Goal: Information Seeking & Learning: Learn about a topic

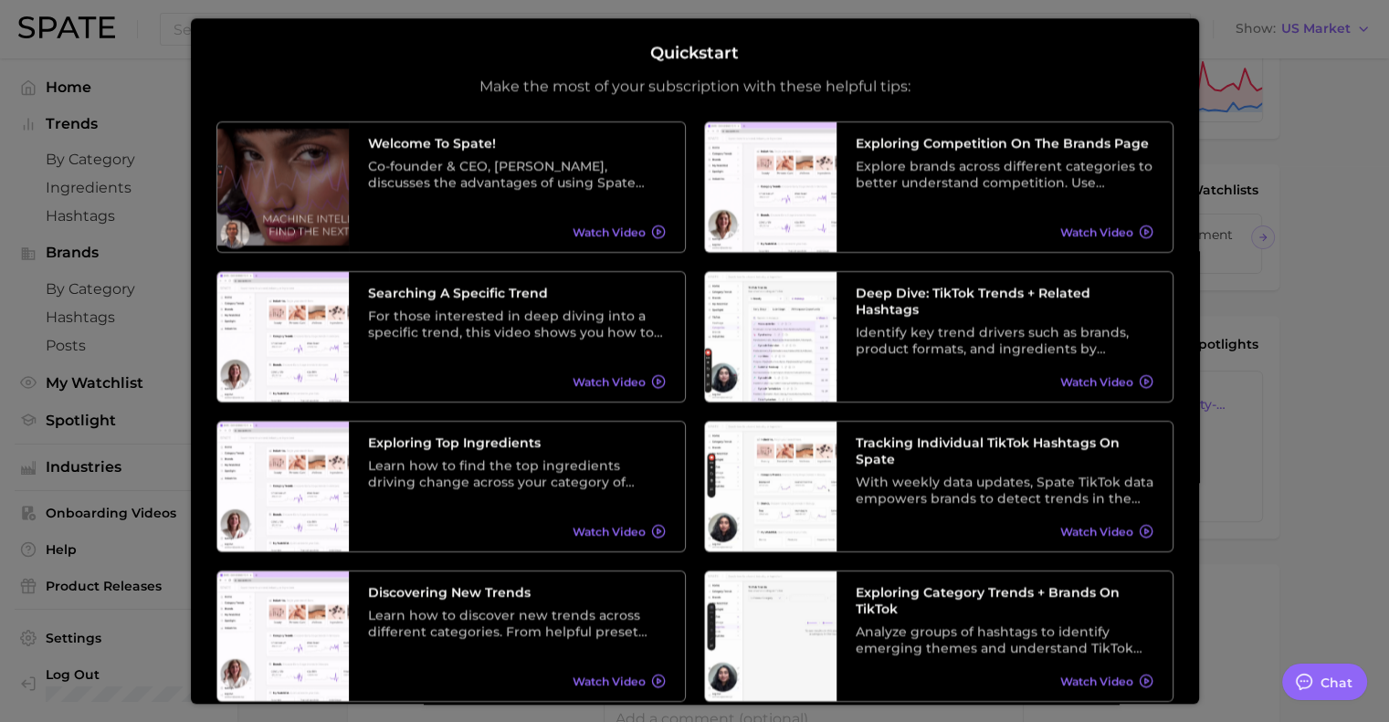
scroll to position [612, 0]
click at [1306, 415] on div at bounding box center [694, 142] width 1389 height 1508
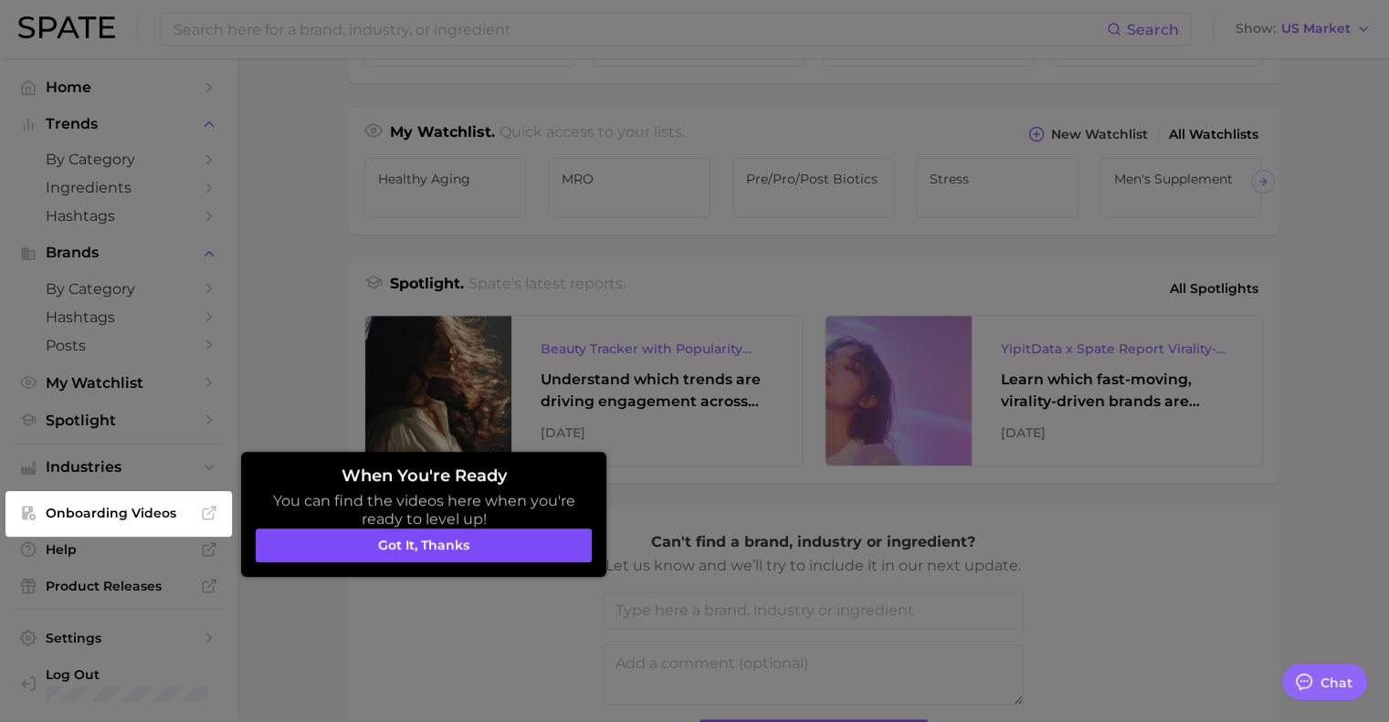
click at [488, 533] on button "Got it, thanks" at bounding box center [424, 546] width 336 height 35
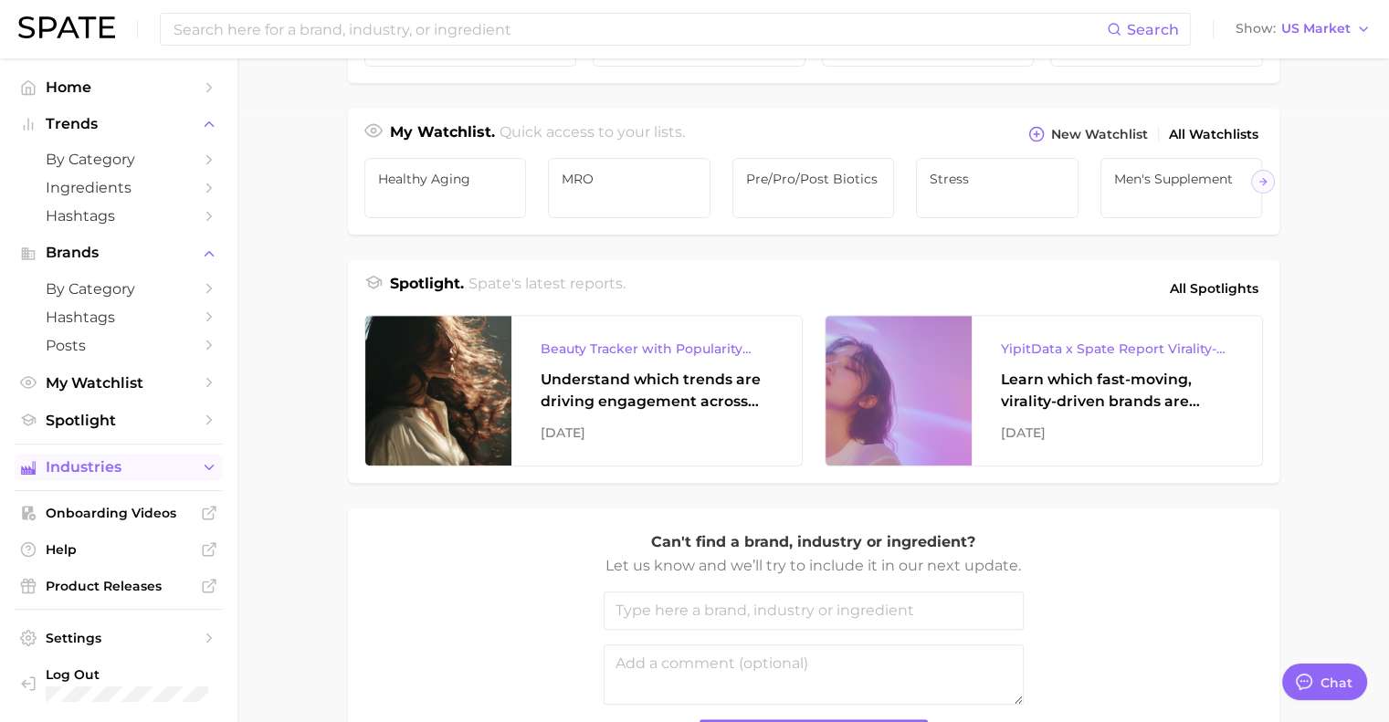
click at [90, 473] on span "Industries" at bounding box center [119, 467] width 146 height 16
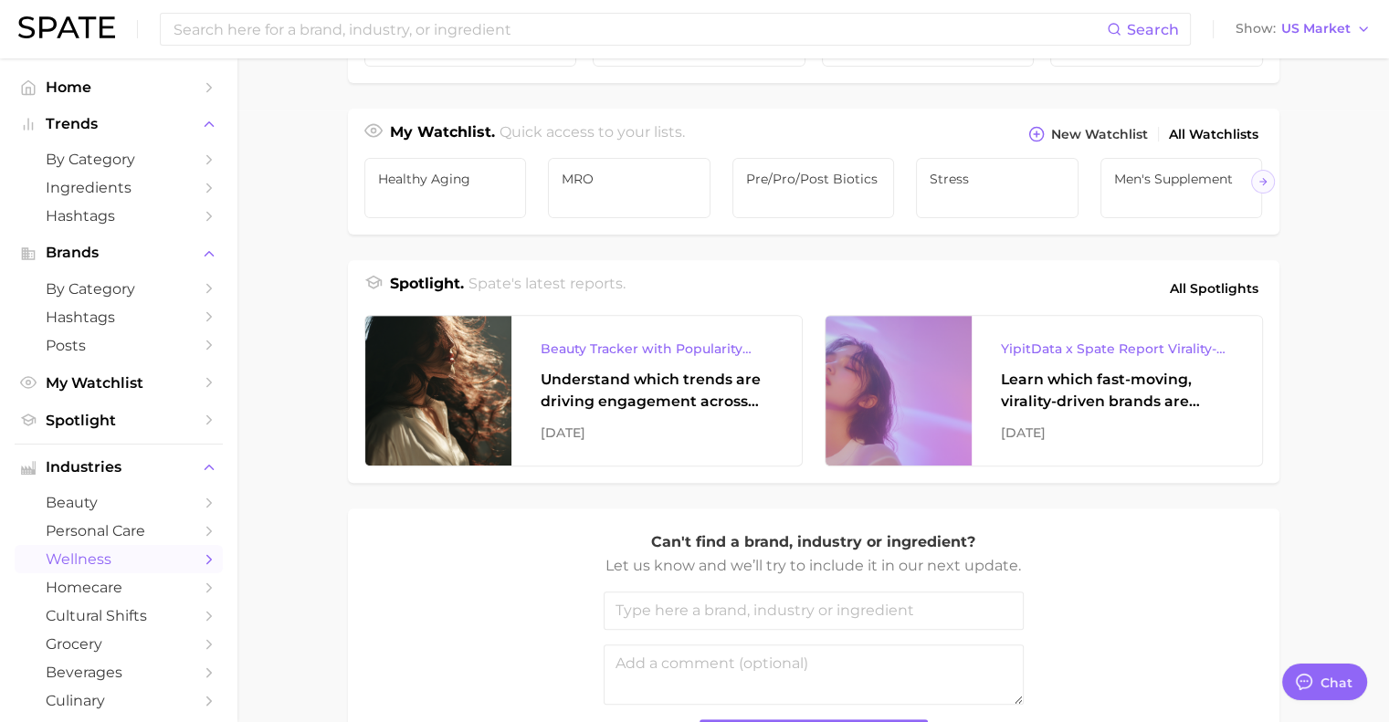
click at [89, 556] on link "wellness" at bounding box center [119, 559] width 208 height 28
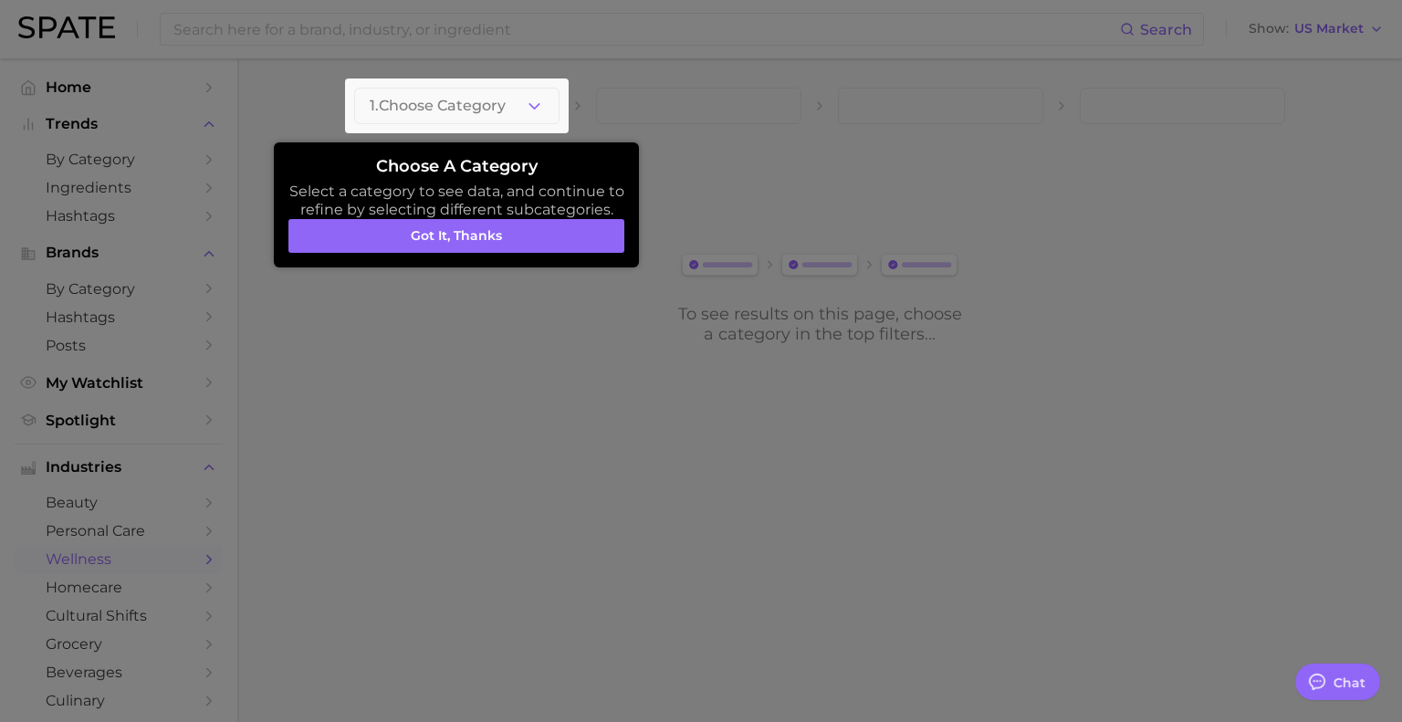
click at [528, 119] on div at bounding box center [457, 106] width 224 height 55
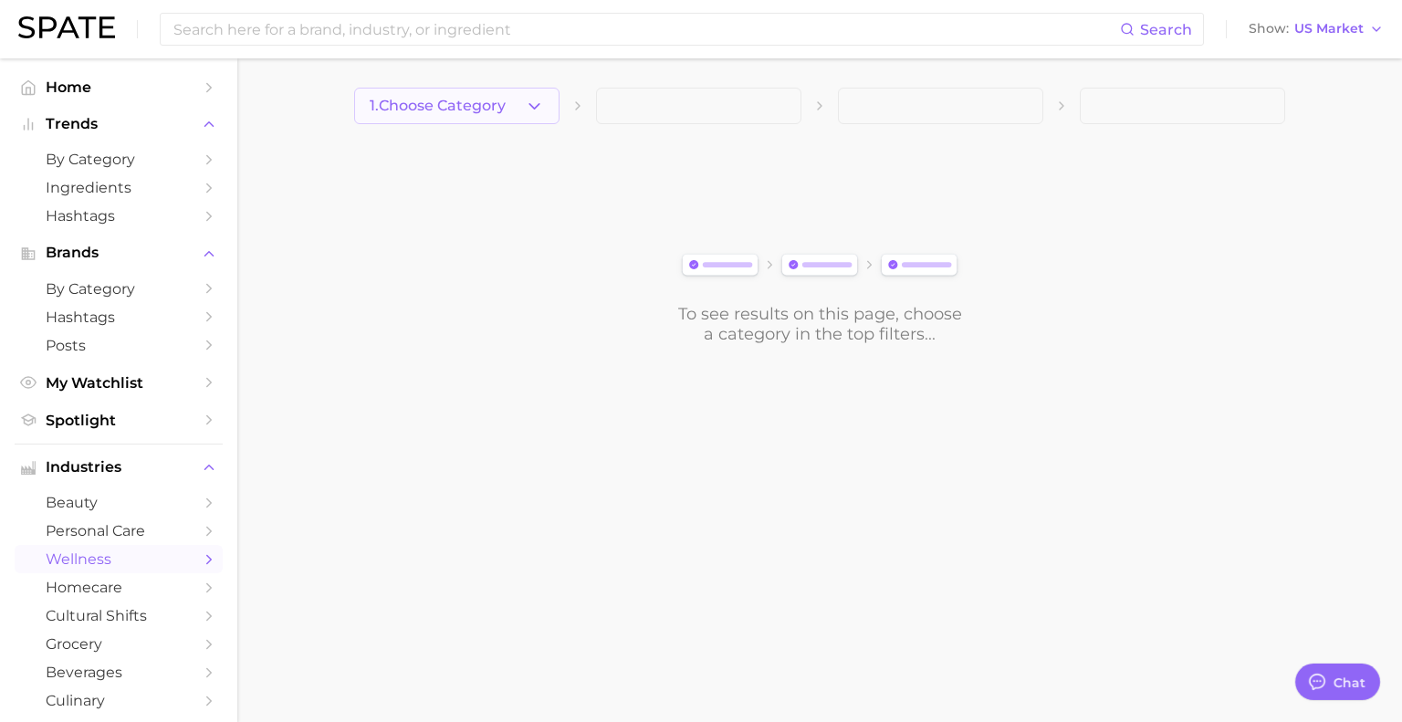
click at [529, 121] on button "1. Choose Category" at bounding box center [456, 106] width 205 height 37
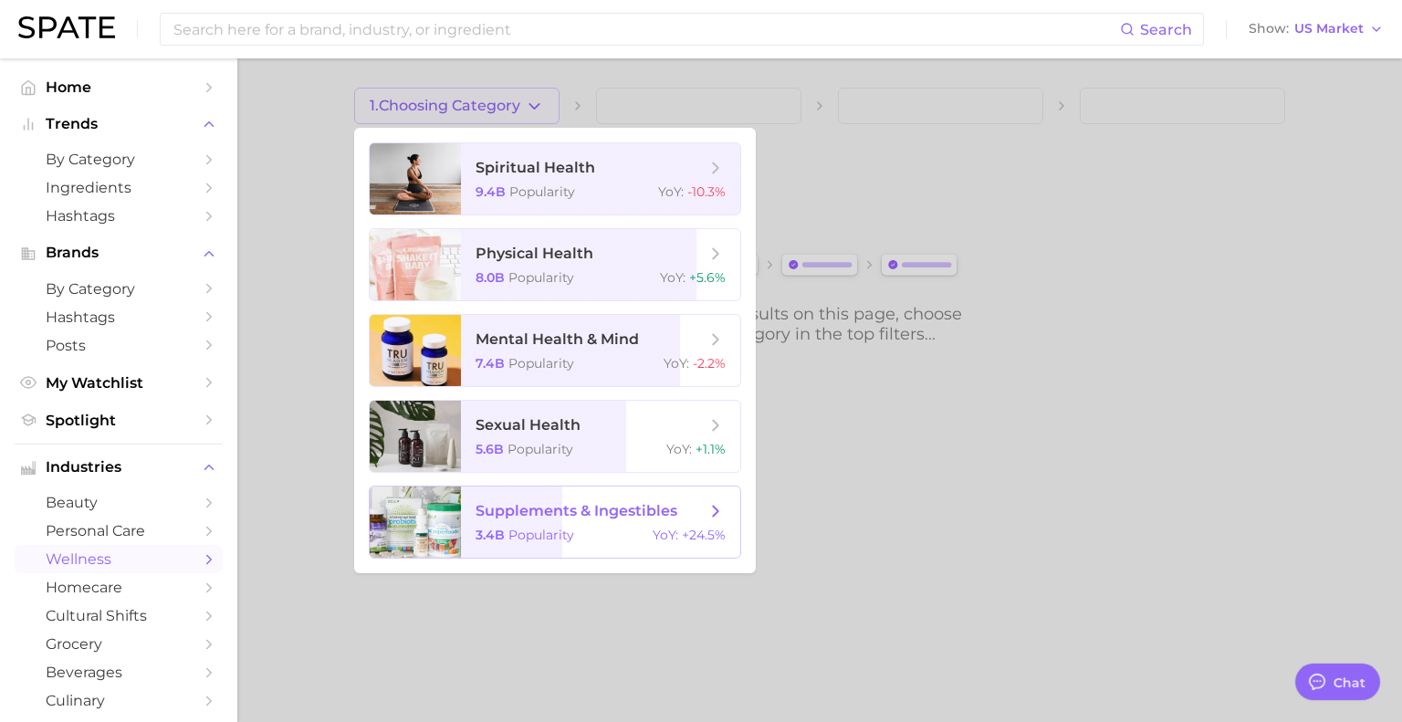
click at [558, 530] on span "Popularity" at bounding box center [542, 535] width 66 height 16
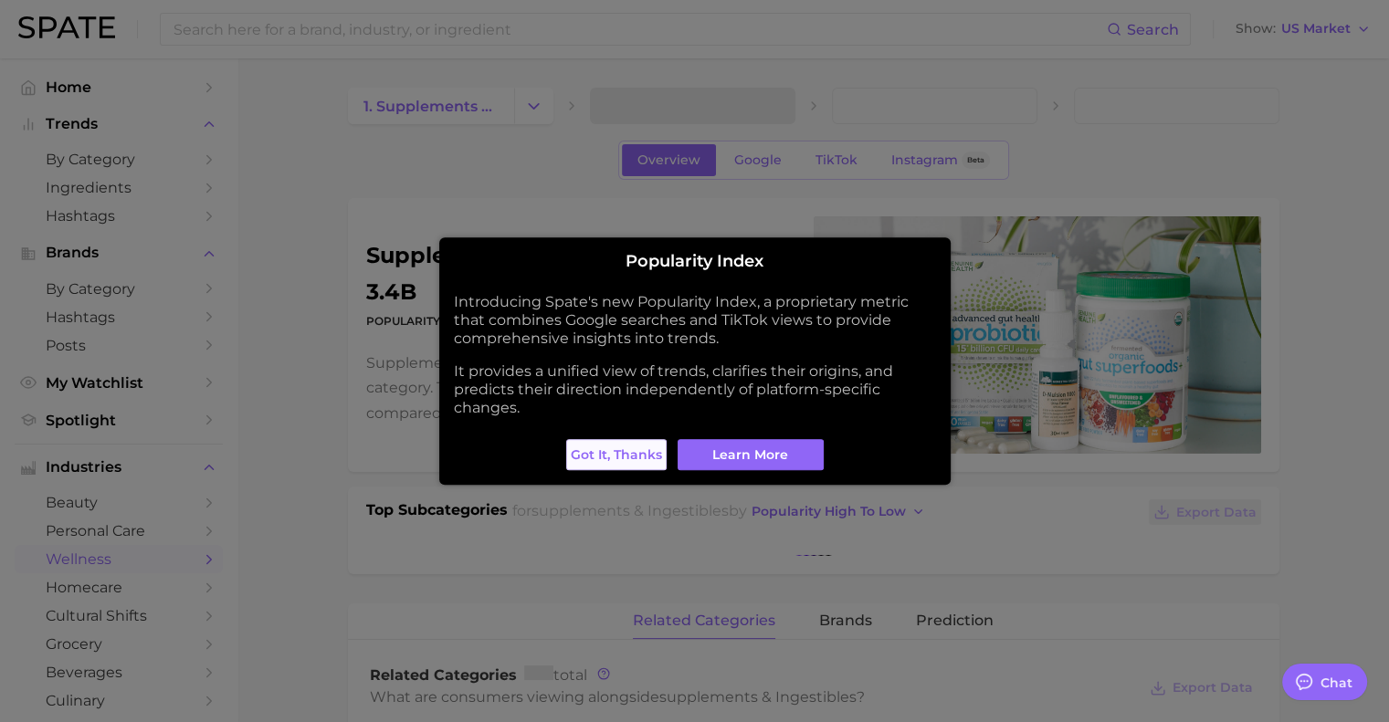
click at [606, 456] on span "Got it, thanks" at bounding box center [616, 455] width 91 height 16
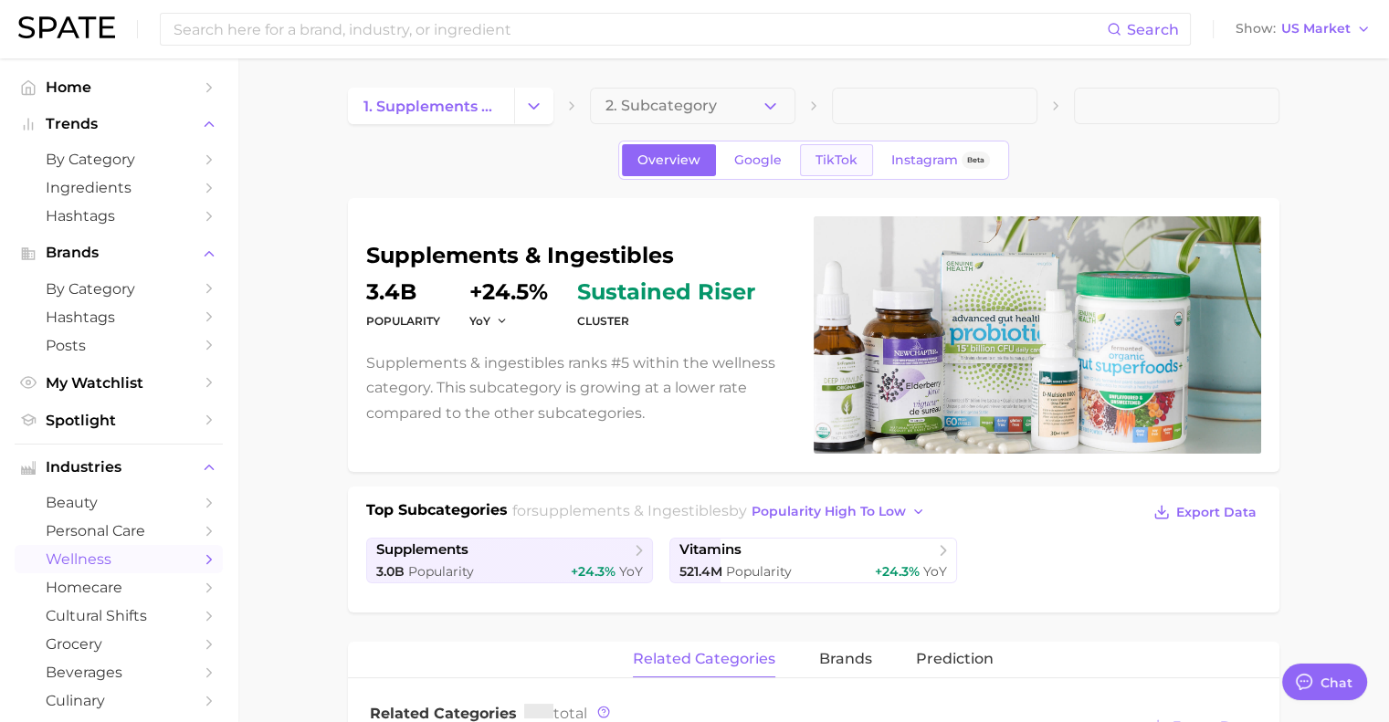
click at [824, 165] on span "TikTok" at bounding box center [836, 160] width 42 height 16
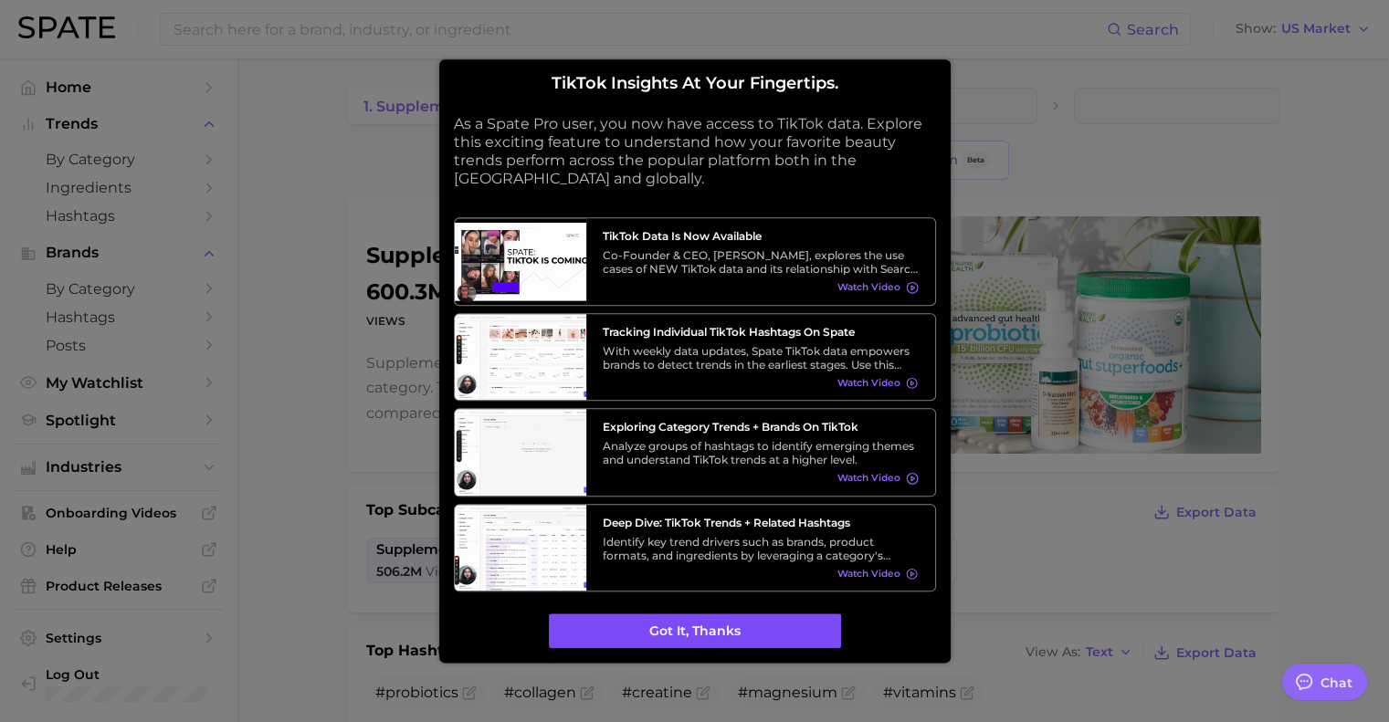
click at [733, 631] on button "Got it, thanks" at bounding box center [695, 631] width 292 height 35
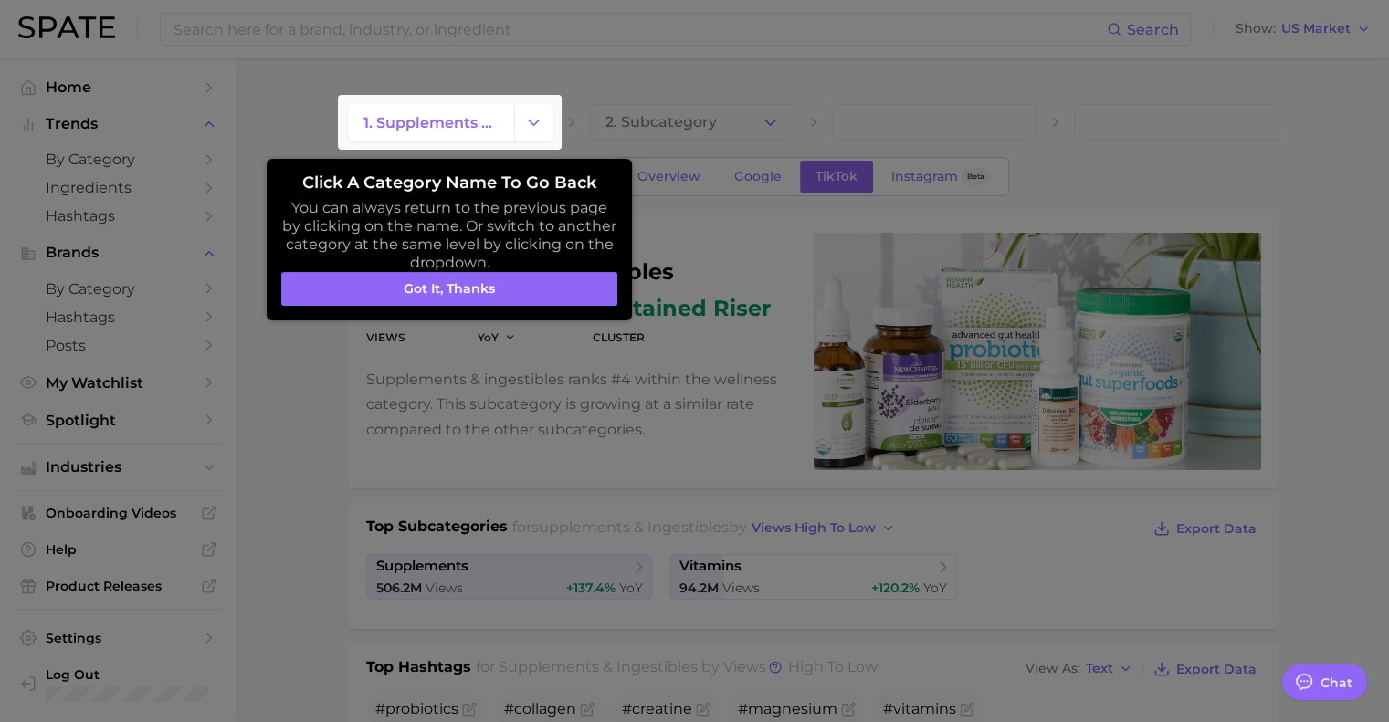
type textarea "x"
click at [554, 298] on button "Got it, thanks" at bounding box center [449, 289] width 336 height 35
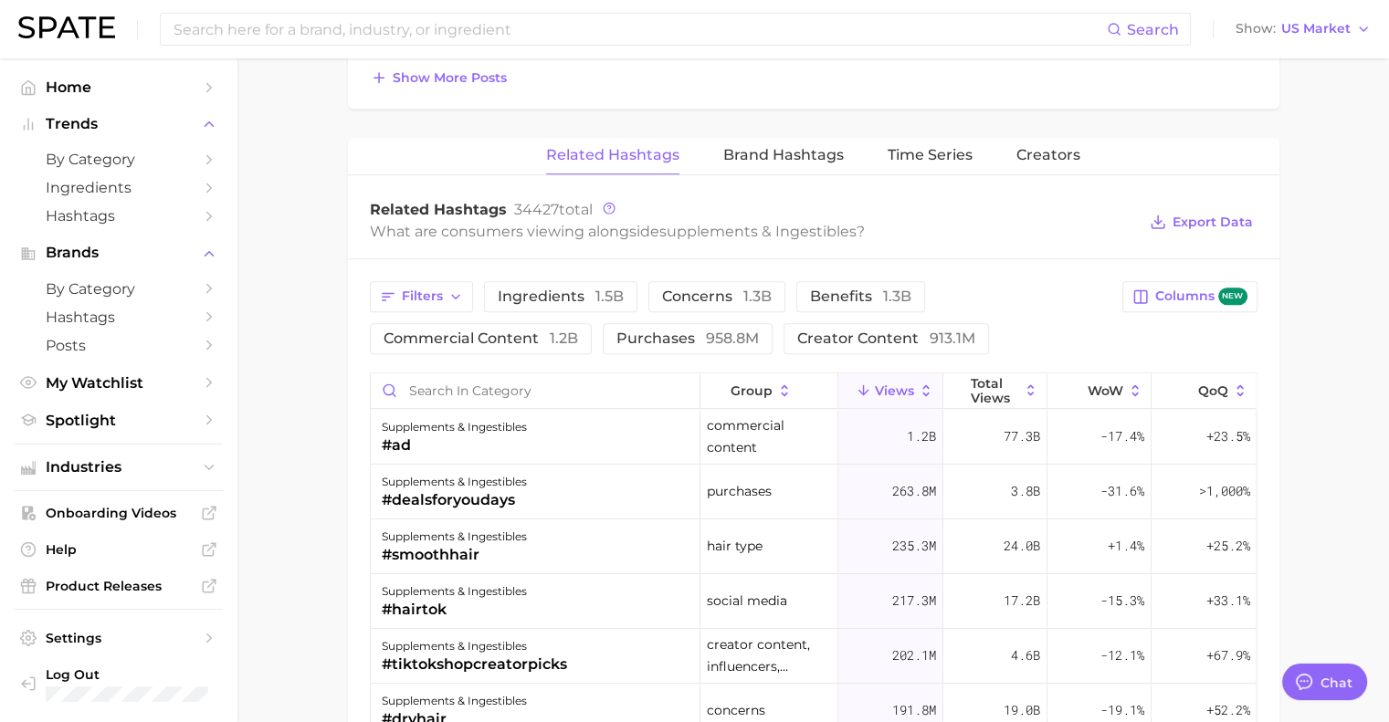
scroll to position [1185, 0]
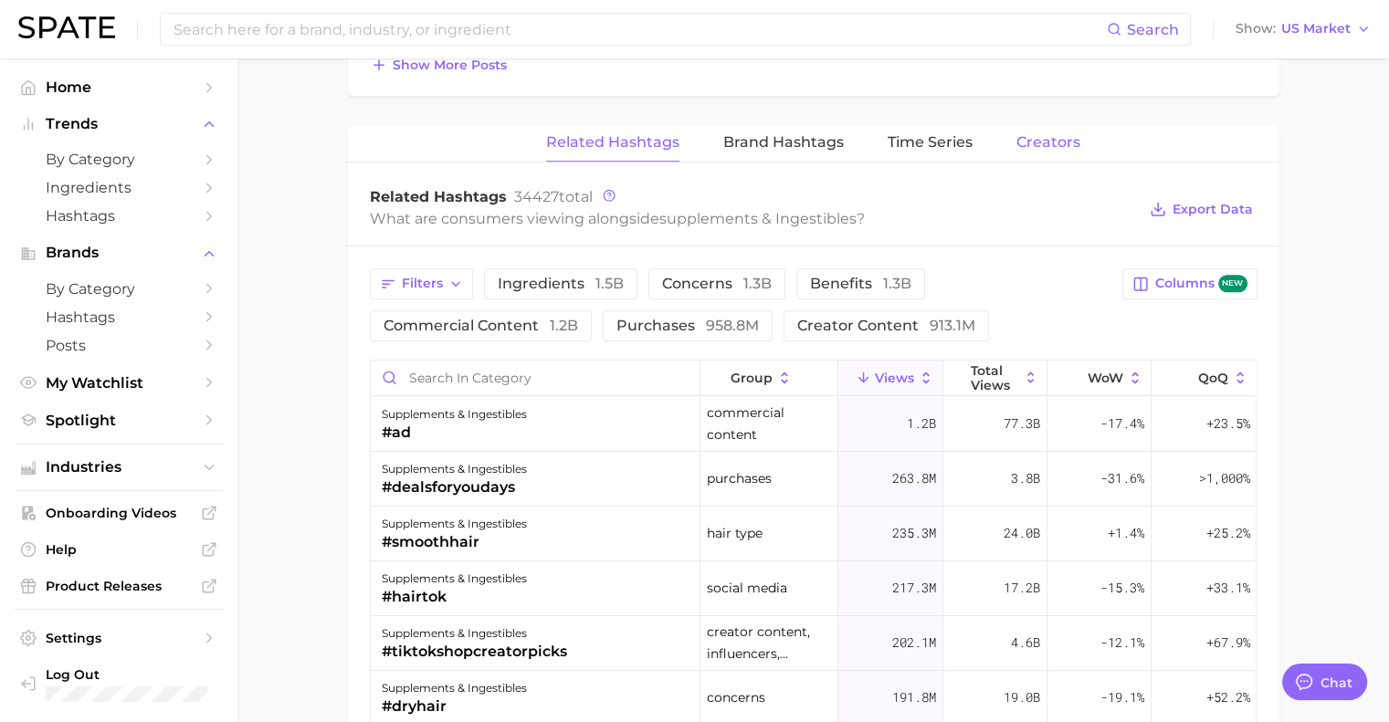
click at [1058, 142] on span "Creators" at bounding box center [1048, 142] width 64 height 16
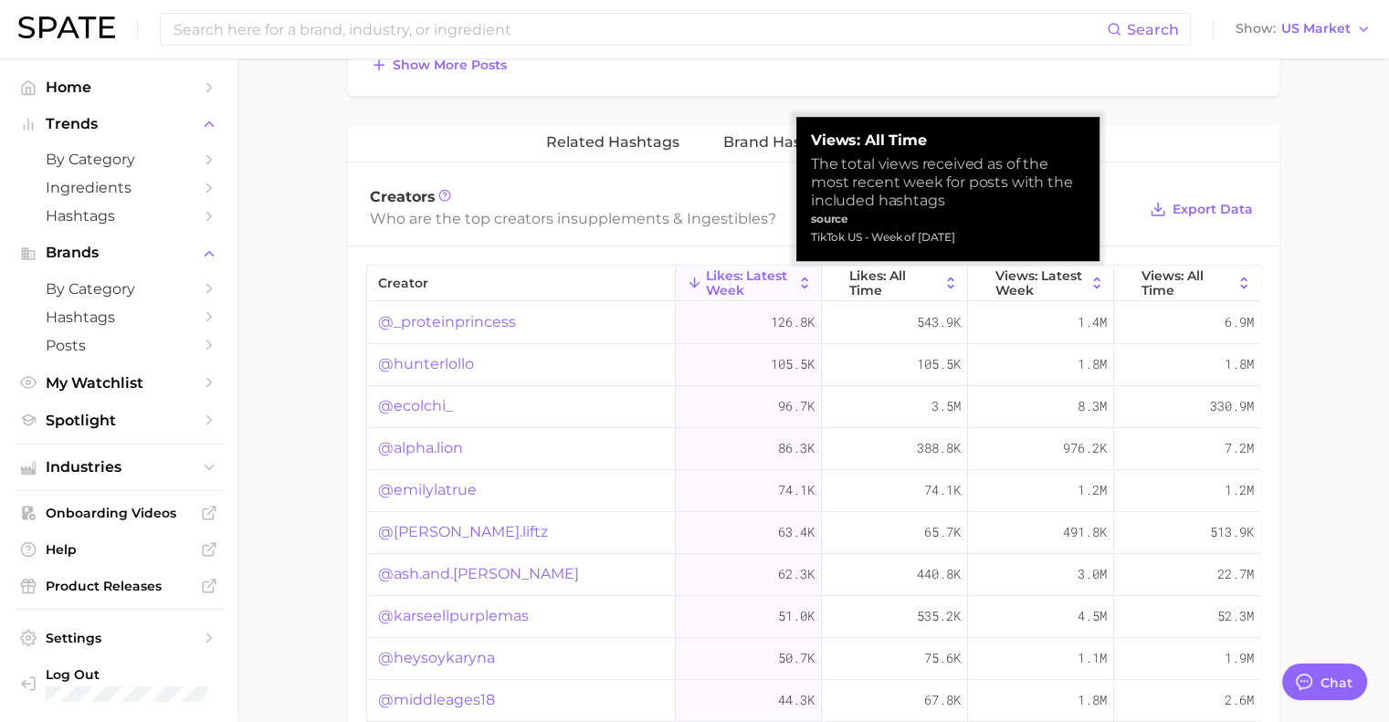
click at [920, 174] on div "The total views received as of the most recent week for posts with the included…" at bounding box center [948, 182] width 274 height 55
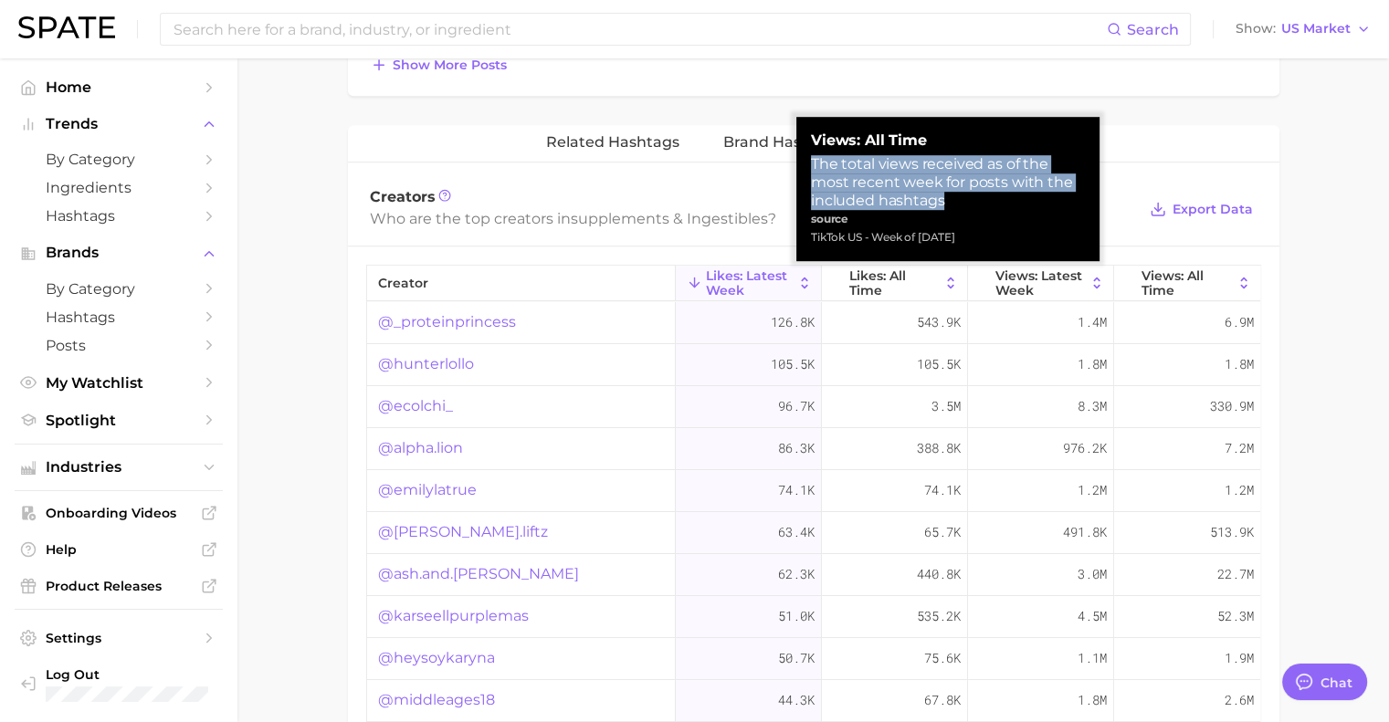
click at [920, 174] on div "The total views received as of the most recent week for posts with the included…" at bounding box center [948, 182] width 274 height 55
drag, startPoint x: 991, startPoint y: 238, endPoint x: 875, endPoint y: 240, distance: 116.0
click at [875, 240] on div "TikTok US - Week of [DATE]" at bounding box center [948, 237] width 274 height 18
click at [883, 240] on div "TikTok US - Week of [DATE]" at bounding box center [948, 237] width 274 height 18
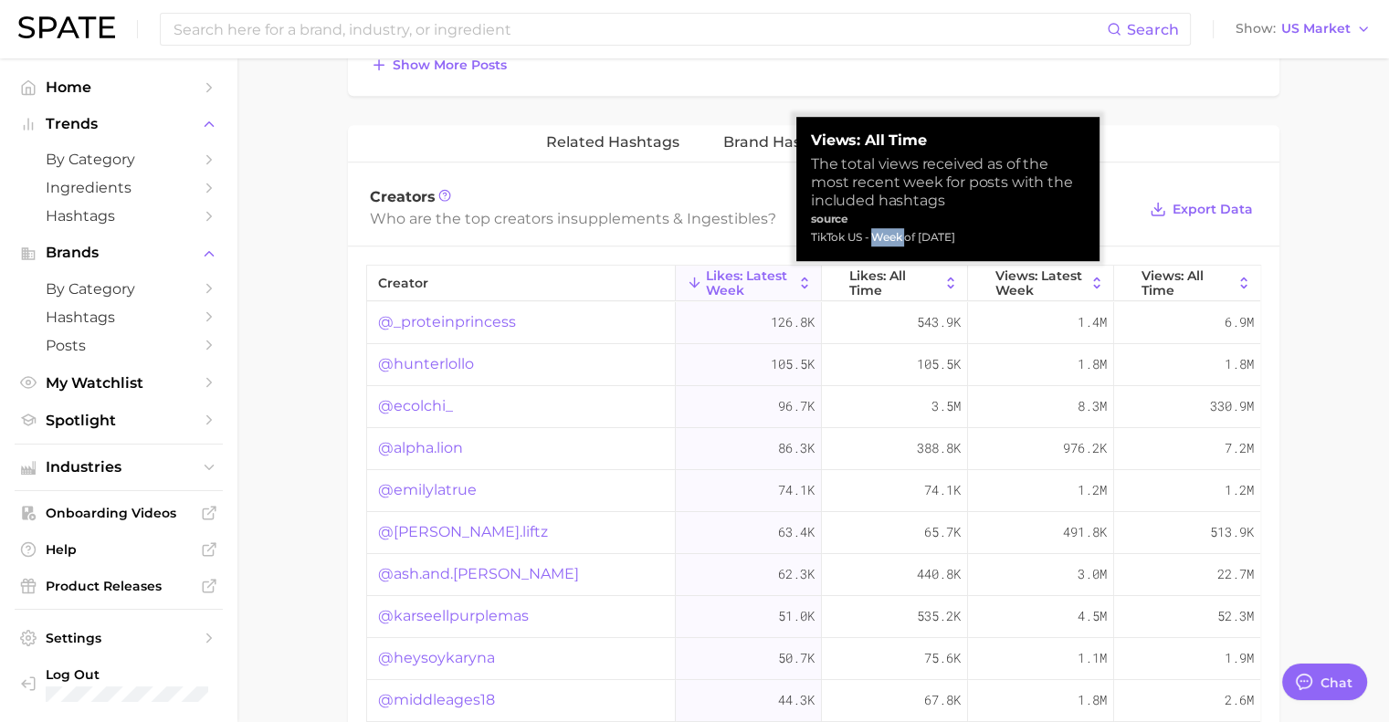
click at [883, 240] on div "TikTok US - Week of [DATE]" at bounding box center [948, 237] width 274 height 18
click at [877, 240] on div "TikTok US - Week of [DATE]" at bounding box center [948, 237] width 274 height 18
drag, startPoint x: 874, startPoint y: 238, endPoint x: 992, endPoint y: 232, distance: 118.0
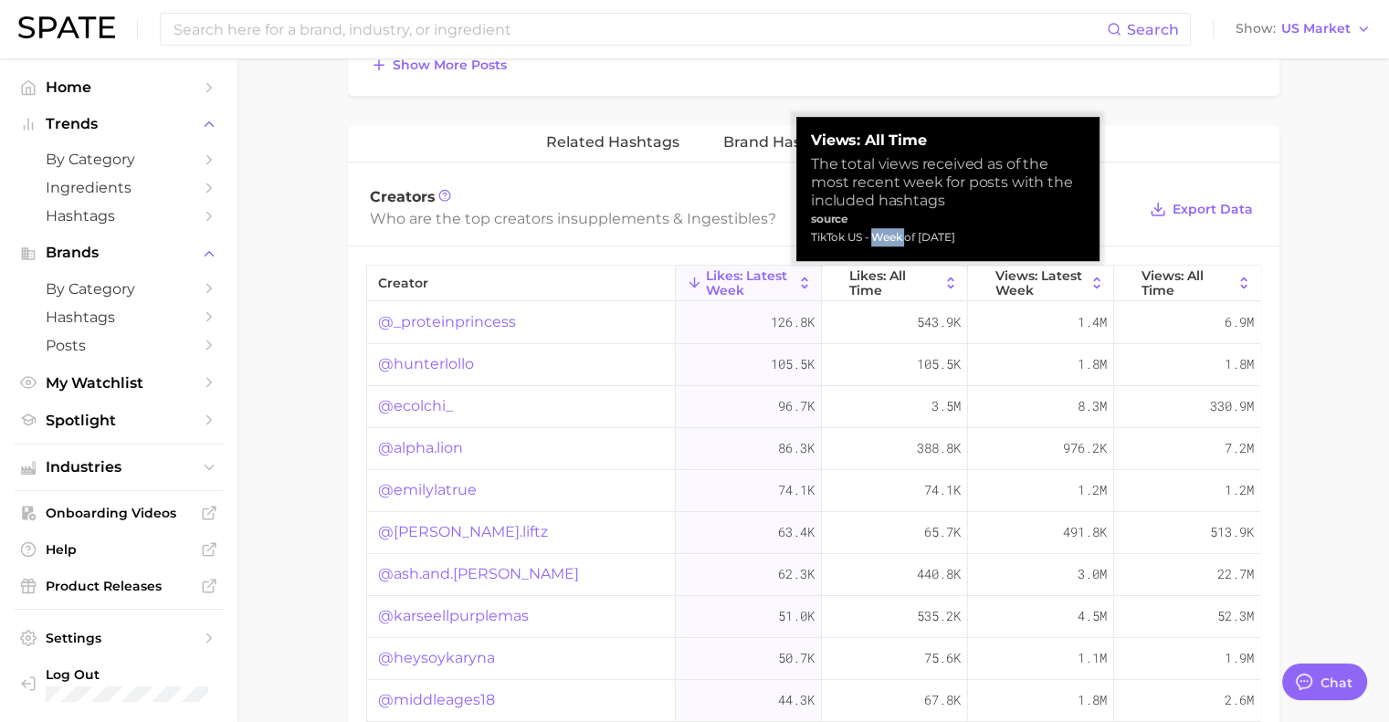
click at [992, 232] on div "TikTok US - Week of [DATE]" at bounding box center [948, 237] width 274 height 18
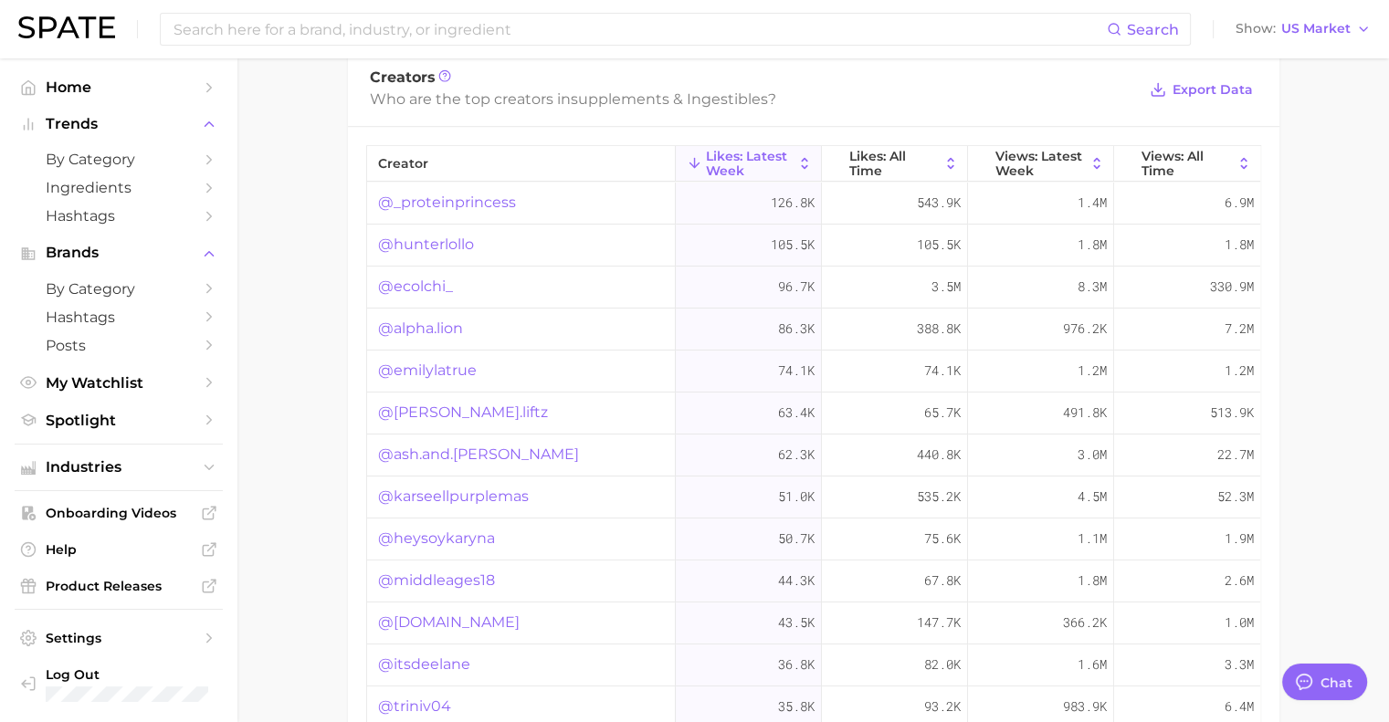
scroll to position [1308, 0]
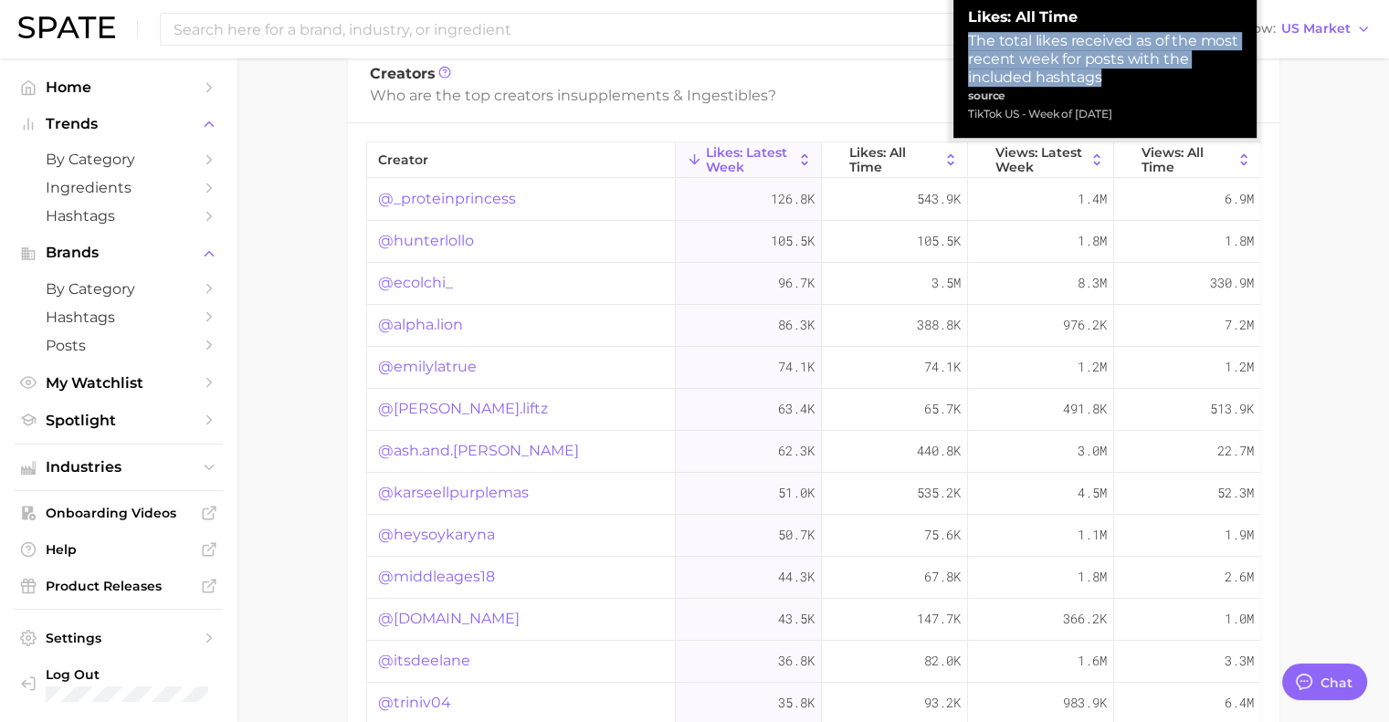
drag, startPoint x: 1114, startPoint y: 75, endPoint x: 966, endPoint y: 35, distance: 153.3
click at [966, 35] on div "Likes: All Time The total likes received as of the most recent week for posts w…" at bounding box center [1104, 66] width 303 height 144
copy div "The total likes received as of the most recent week for posts with the included…"
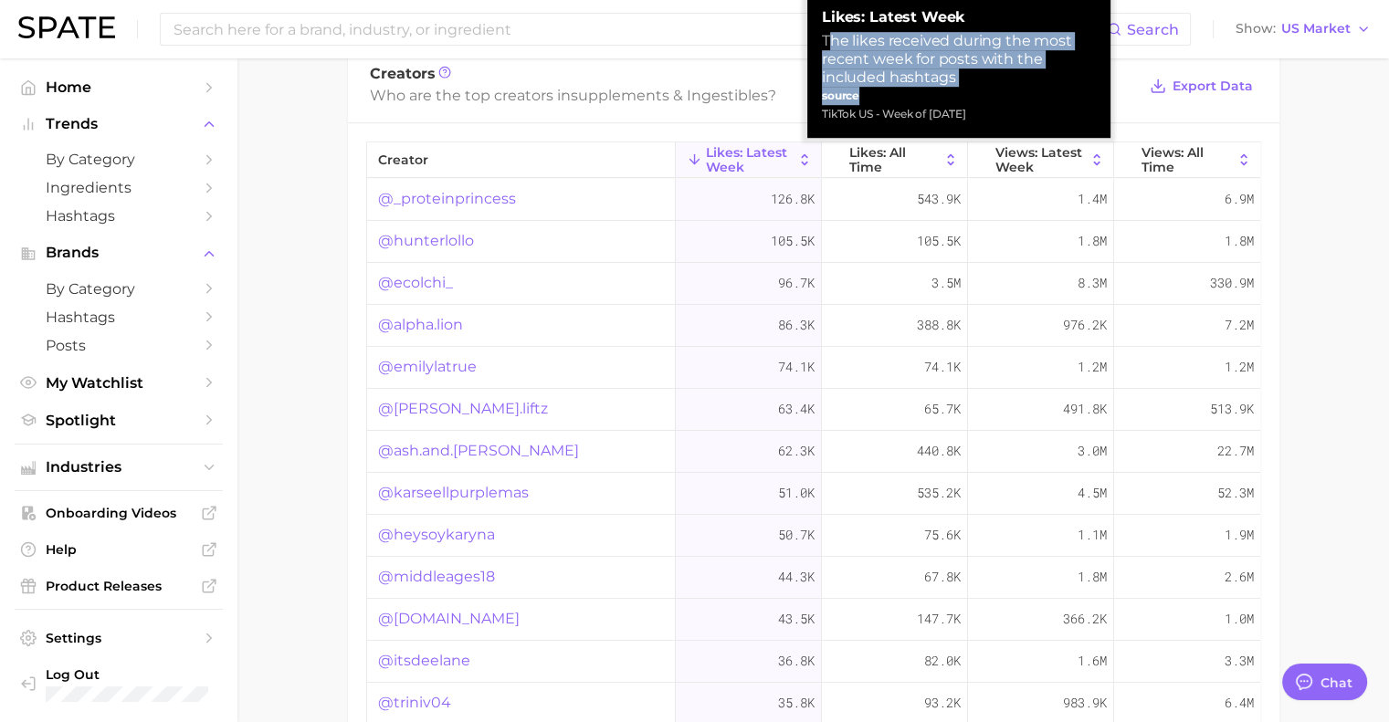
drag, startPoint x: 983, startPoint y: 87, endPoint x: 831, endPoint y: 48, distance: 157.2
click at [831, 48] on div "Likes: Latest Week The likes received during the most recent week for posts wit…" at bounding box center [959, 65] width 274 height 115
click at [908, 65] on div "The likes received during the most recent week for posts with the included hash…" at bounding box center [959, 59] width 274 height 55
drag, startPoint x: 971, startPoint y: 75, endPoint x: 811, endPoint y: 36, distance: 165.4
click at [811, 36] on div "Likes: Latest Week The likes received during the most recent week for posts wit…" at bounding box center [958, 66] width 303 height 144
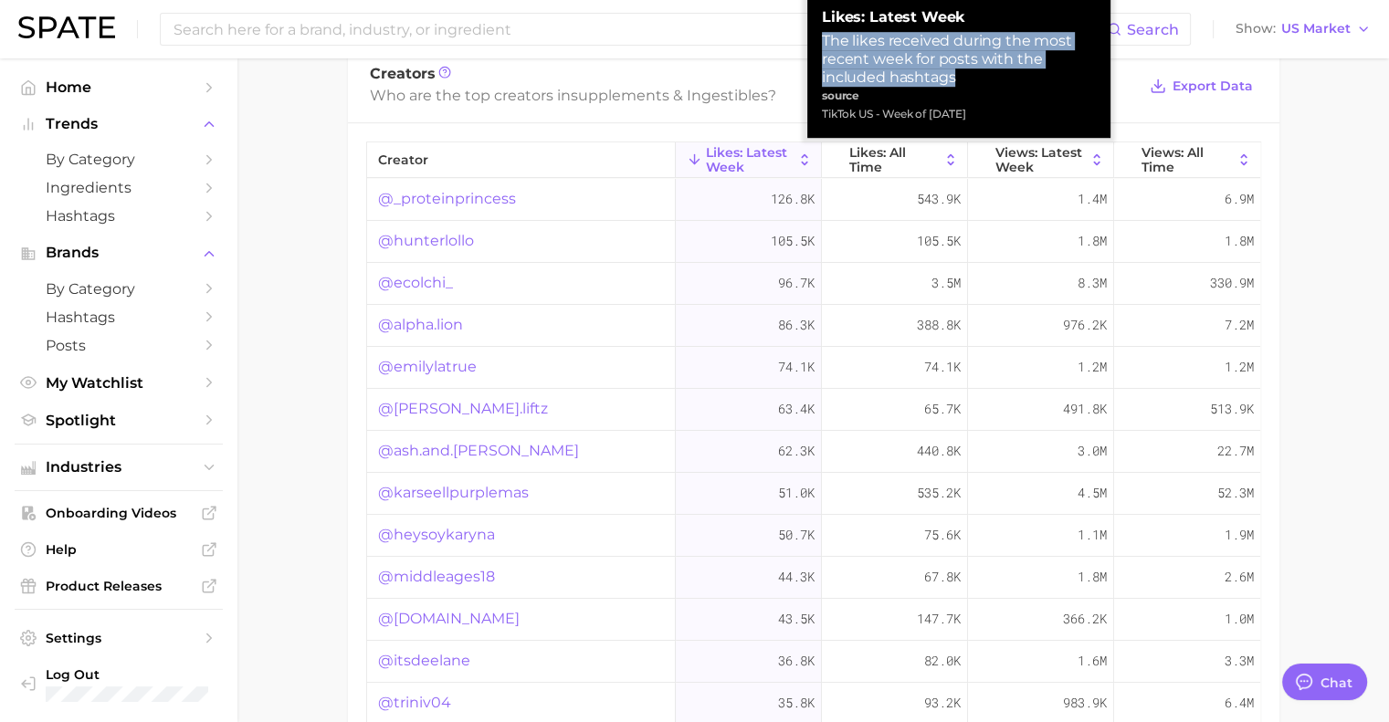
copy div "The likes received during the most recent week for posts with the included hash…"
